Goal: Task Accomplishment & Management: Use online tool/utility

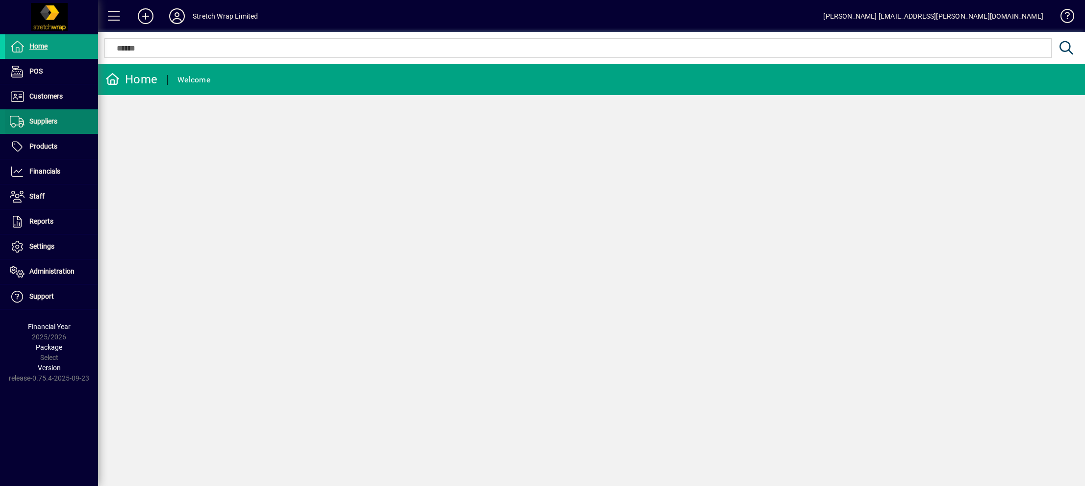
click at [49, 119] on span "Suppliers" at bounding box center [43, 121] width 28 height 8
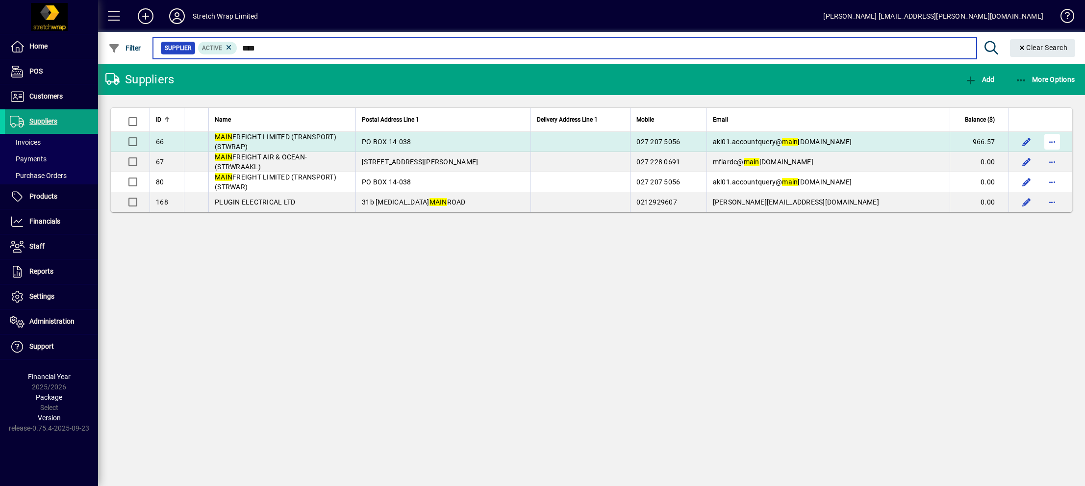
type input "****"
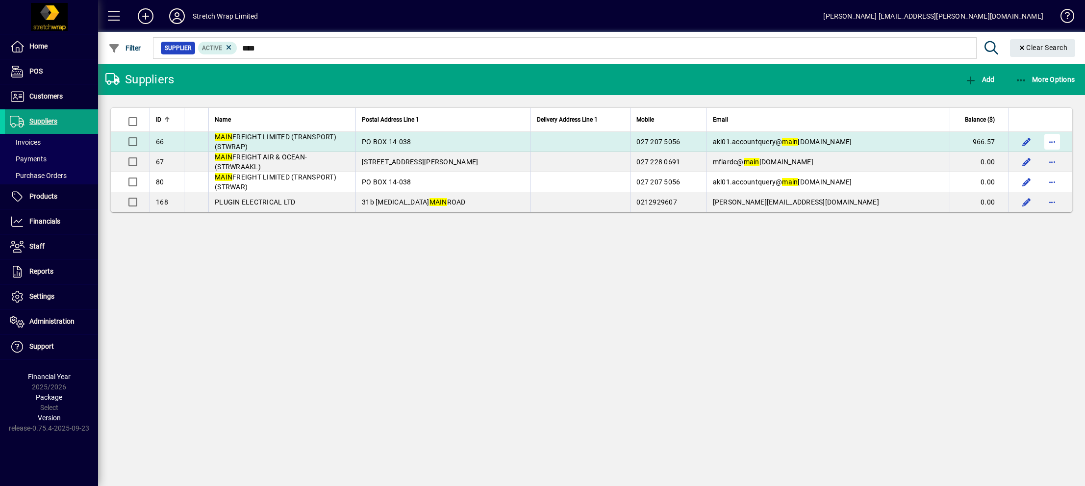
click at [1052, 140] on span "button" at bounding box center [1052, 142] width 24 height 24
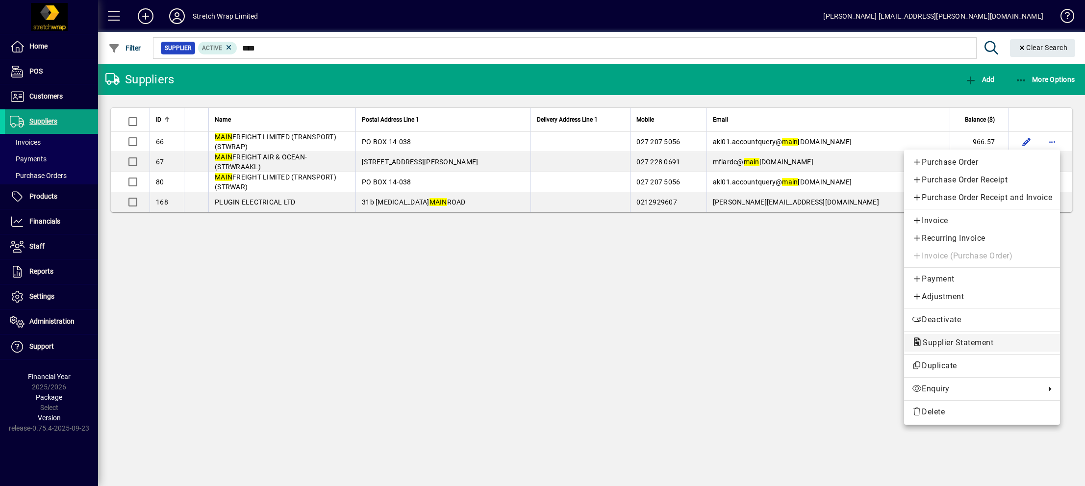
click at [970, 342] on span "Supplier Statement" at bounding box center [955, 342] width 86 height 9
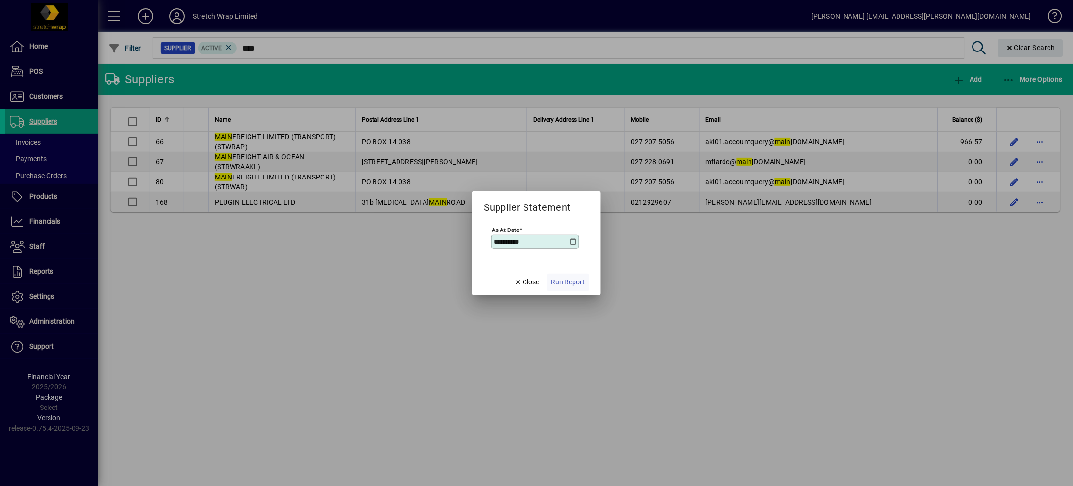
click at [569, 274] on span "button" at bounding box center [568, 283] width 42 height 24
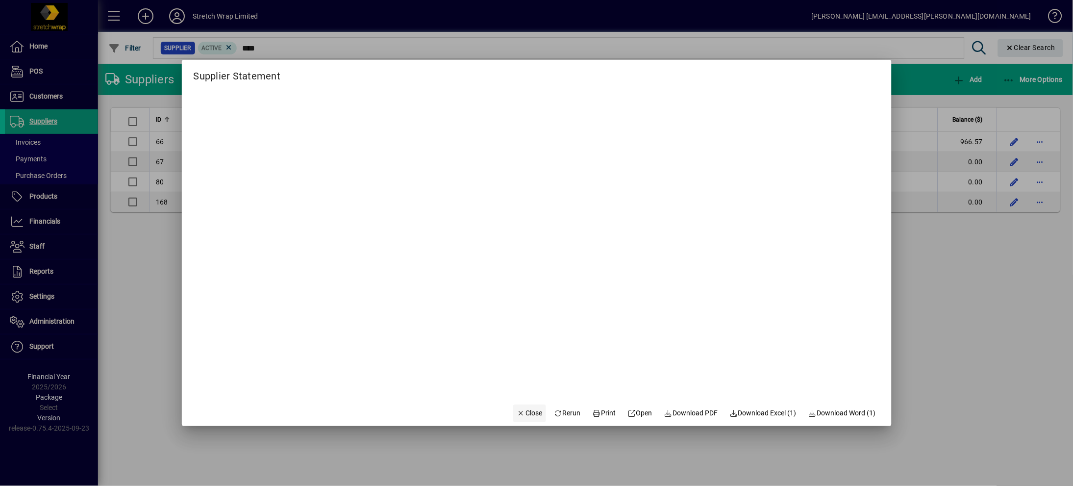
click at [523, 406] on span "button" at bounding box center [529, 413] width 33 height 24
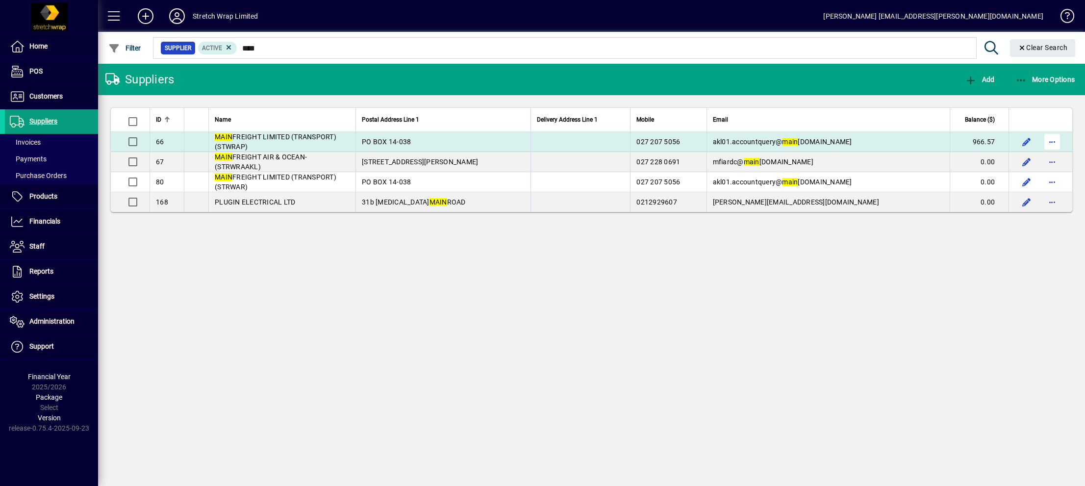
click at [1052, 144] on span "button" at bounding box center [1052, 142] width 24 height 24
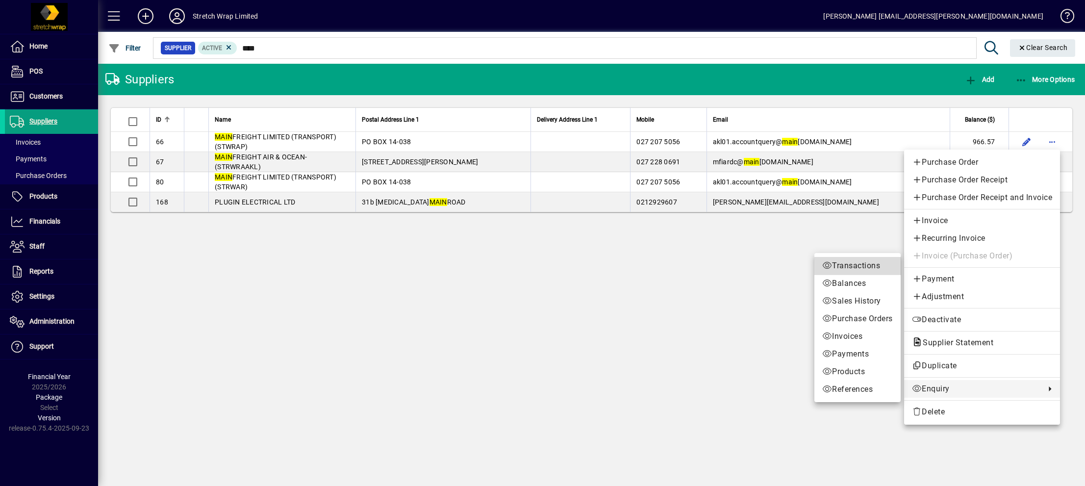
click at [844, 261] on span "Transactions" at bounding box center [857, 266] width 71 height 12
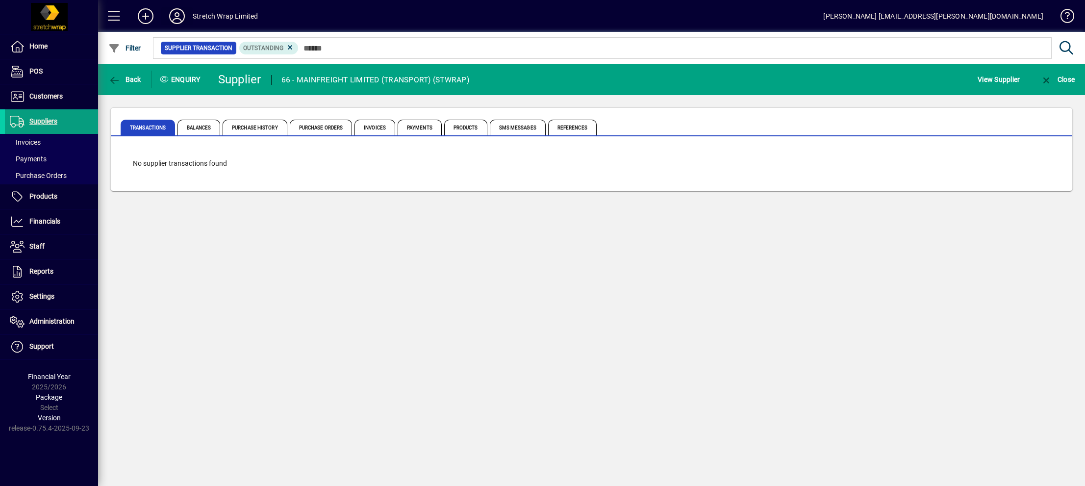
click at [176, 8] on icon at bounding box center [177, 16] width 20 height 16
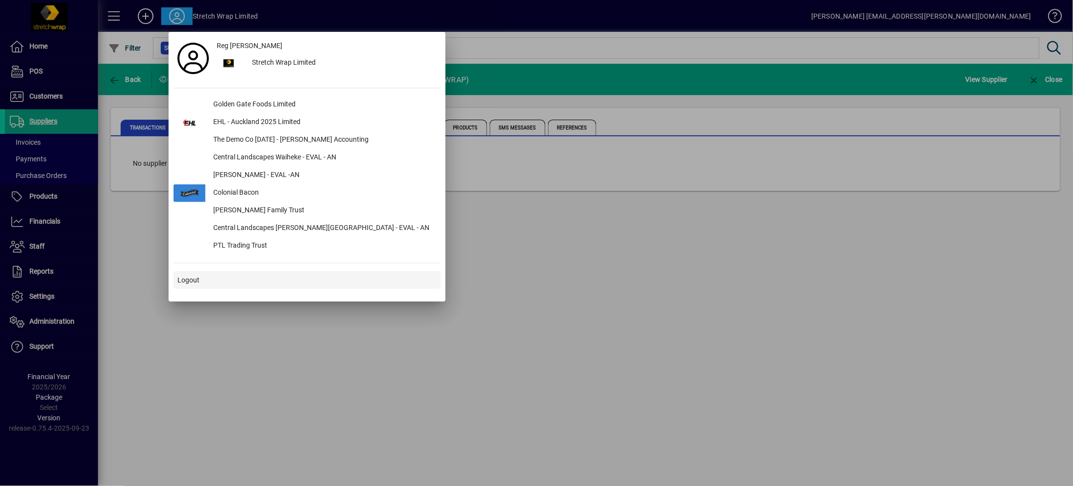
click at [188, 275] on span "Logout" at bounding box center [188, 280] width 22 height 10
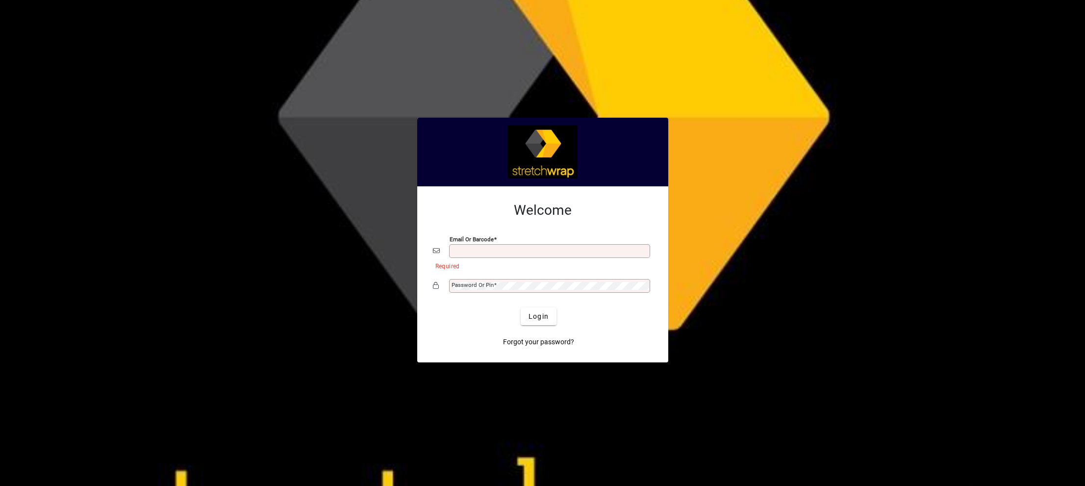
click at [463, 252] on input "Email or Barcode" at bounding box center [550, 251] width 198 height 8
